Goal: Find specific page/section: Find specific page/section

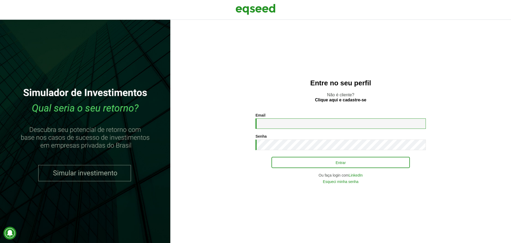
type input "**********"
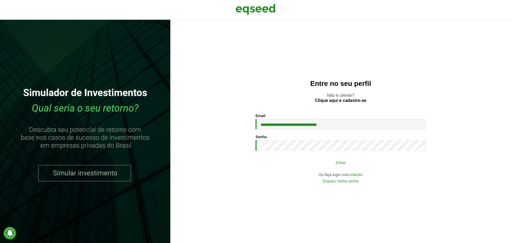
click at [315, 168] on div "**********" at bounding box center [341, 147] width 170 height 69
click at [361, 167] on button "Entrar" at bounding box center [341, 162] width 139 height 10
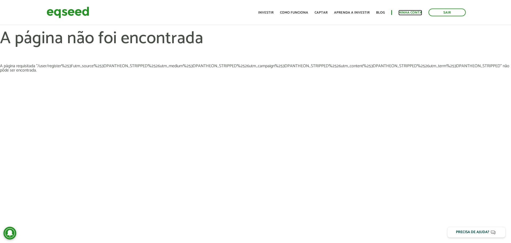
click at [418, 13] on link "Minha conta" at bounding box center [411, 12] width 24 height 3
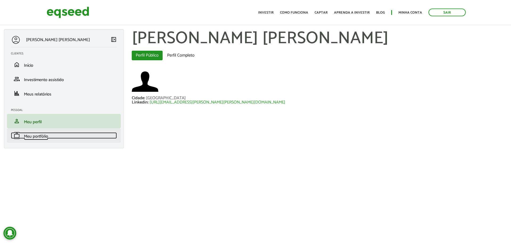
click at [32, 134] on span "Meu portfólio" at bounding box center [36, 136] width 24 height 7
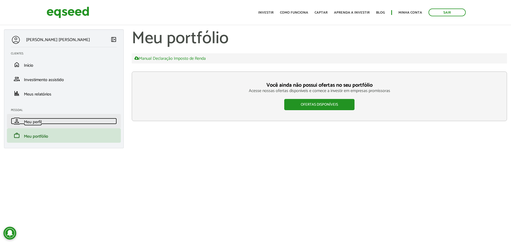
click at [38, 122] on span "Meu perfil" at bounding box center [33, 121] width 18 height 7
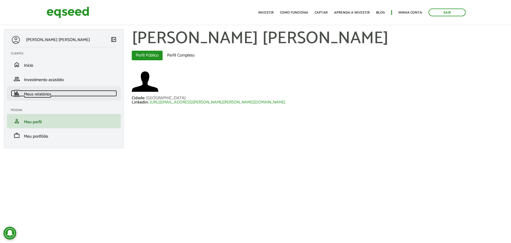
click at [35, 92] on span "Meus relatórios" at bounding box center [37, 94] width 27 height 7
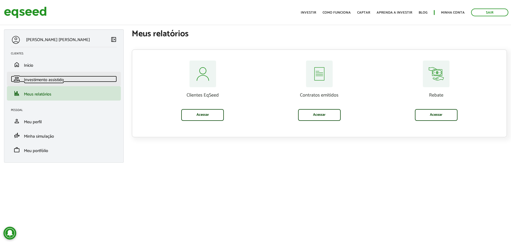
click at [38, 78] on span "Investimento assistido" at bounding box center [44, 79] width 40 height 7
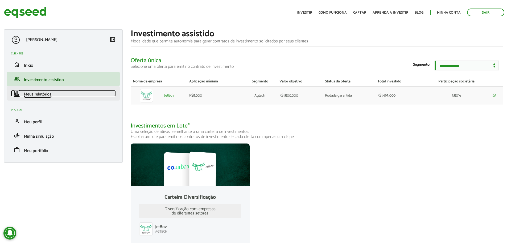
click at [36, 95] on span "Meus relatórios" at bounding box center [37, 94] width 27 height 7
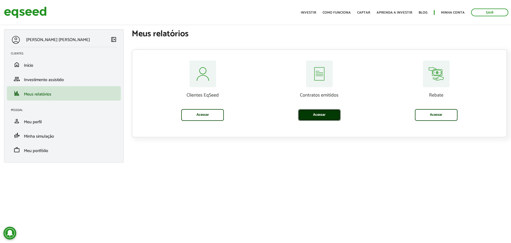
click at [298, 117] on link "Acessar" at bounding box center [319, 115] width 43 height 12
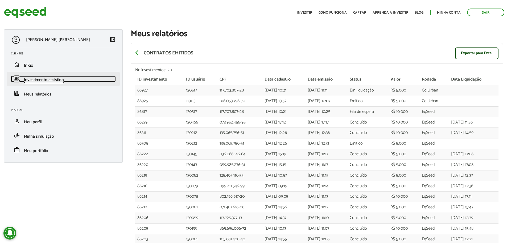
click at [36, 83] on span "Investimento assistido" at bounding box center [44, 79] width 40 height 7
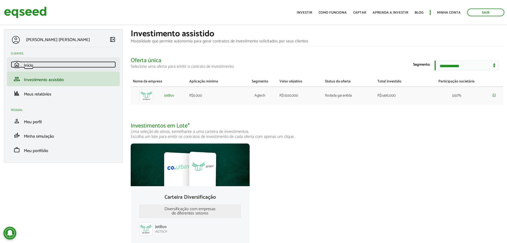
click at [39, 66] on link "home Início" at bounding box center [63, 64] width 105 height 6
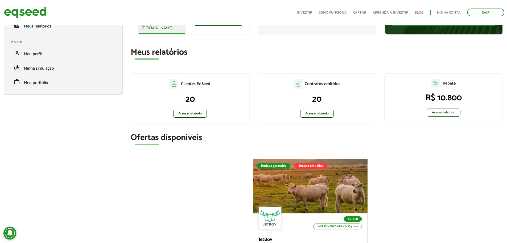
scroll to position [80, 0]
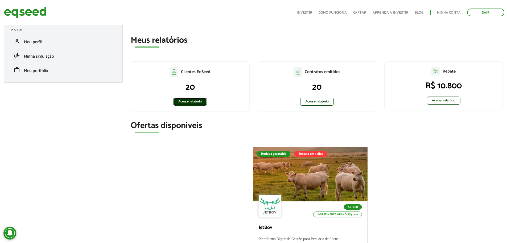
click at [193, 99] on link "Acessar relatório" at bounding box center [190, 101] width 34 height 8
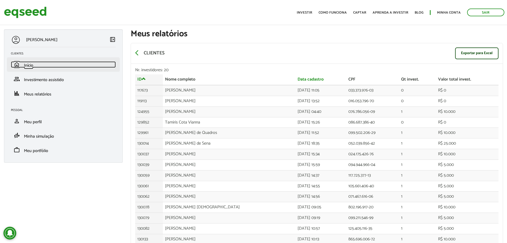
click at [32, 65] on span "Início" at bounding box center [28, 65] width 9 height 7
